Goal: Information Seeking & Learning: Learn about a topic

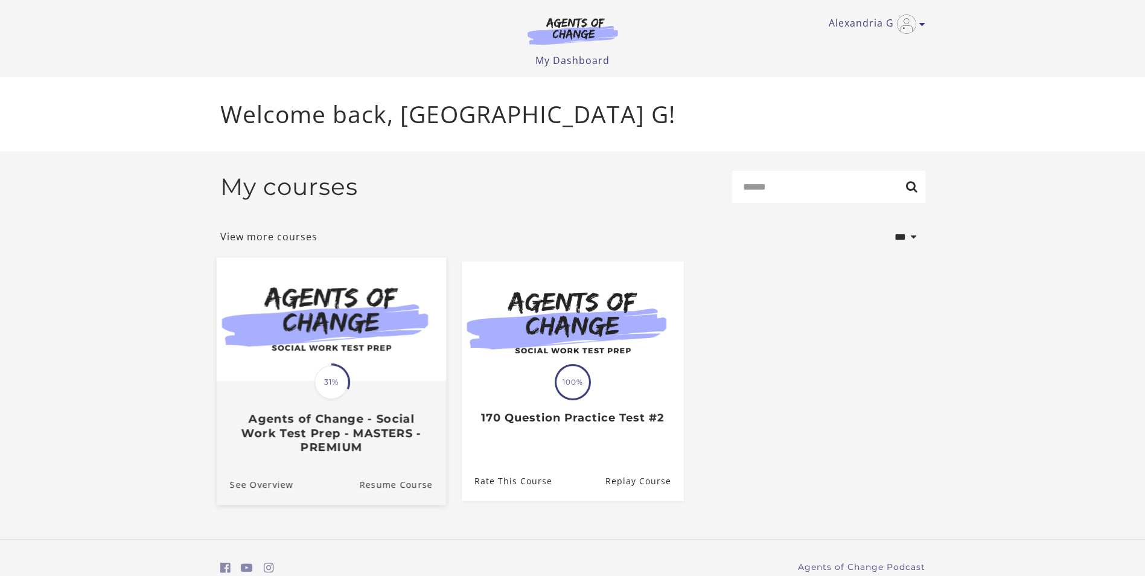
click at [386, 365] on img at bounding box center [330, 319] width 229 height 124
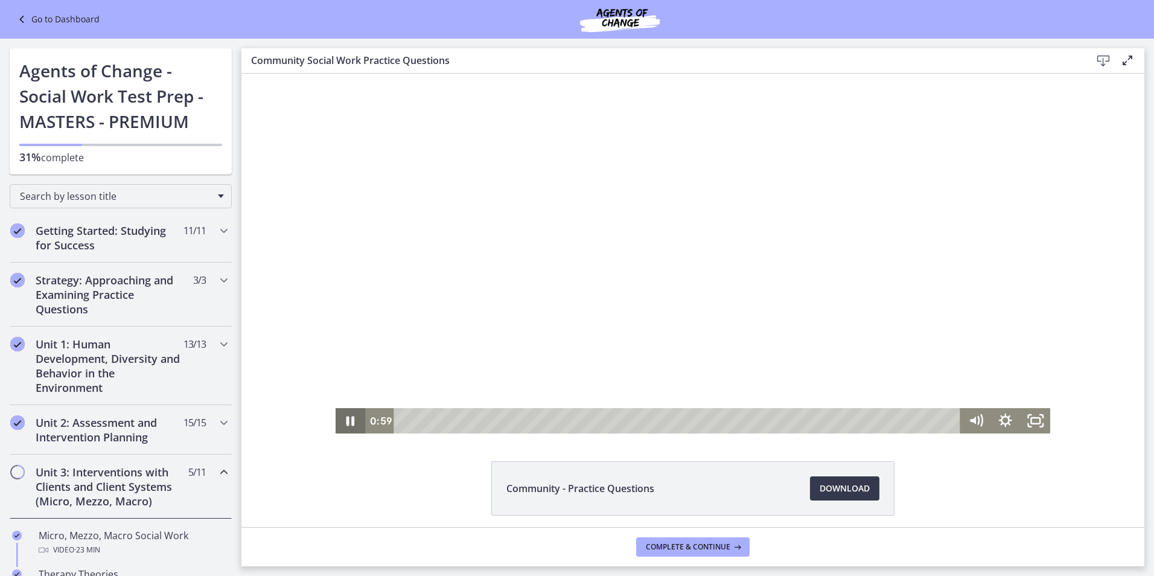
click at [344, 418] on icon "Pause" at bounding box center [351, 420] width 30 height 25
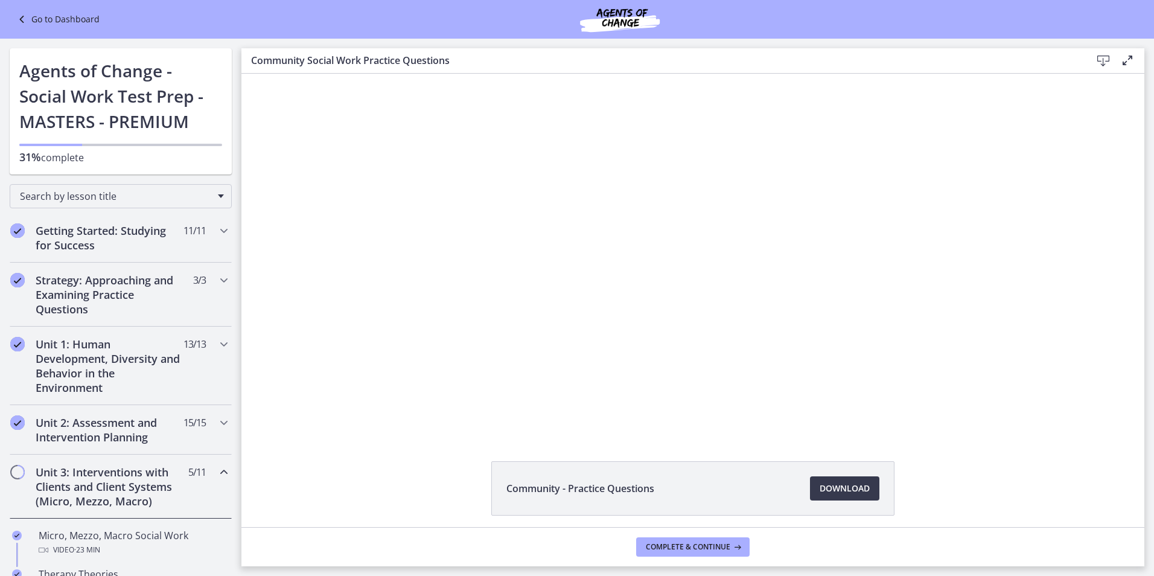
click at [336, 408] on button "Play Video" at bounding box center [351, 420] width 30 height 25
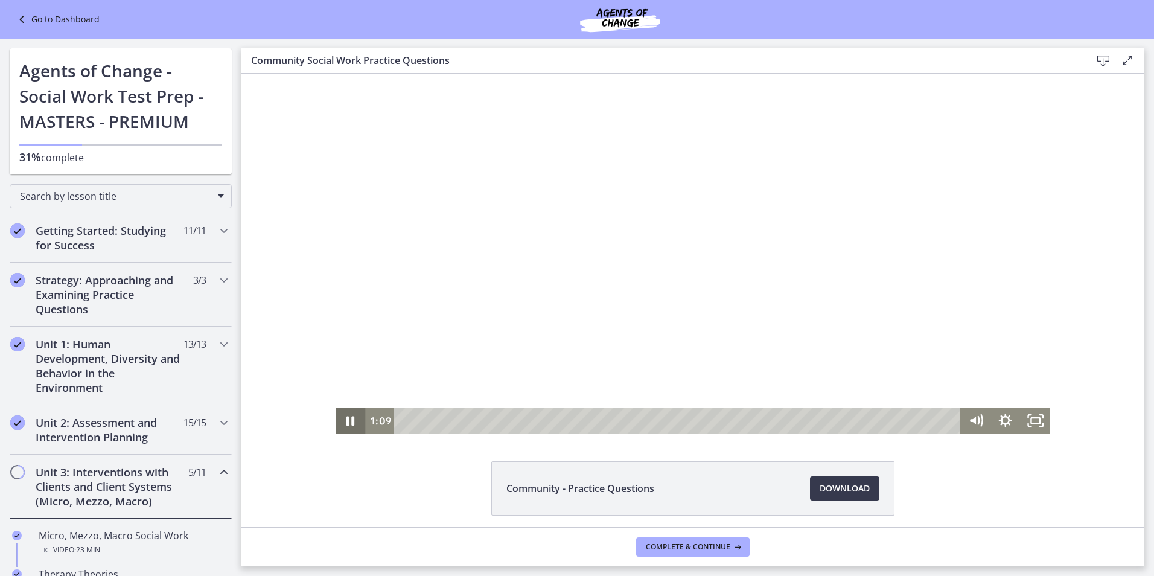
click at [349, 421] on icon "Pause" at bounding box center [351, 422] width 8 height 10
